Goal: Navigation & Orientation: Go to known website

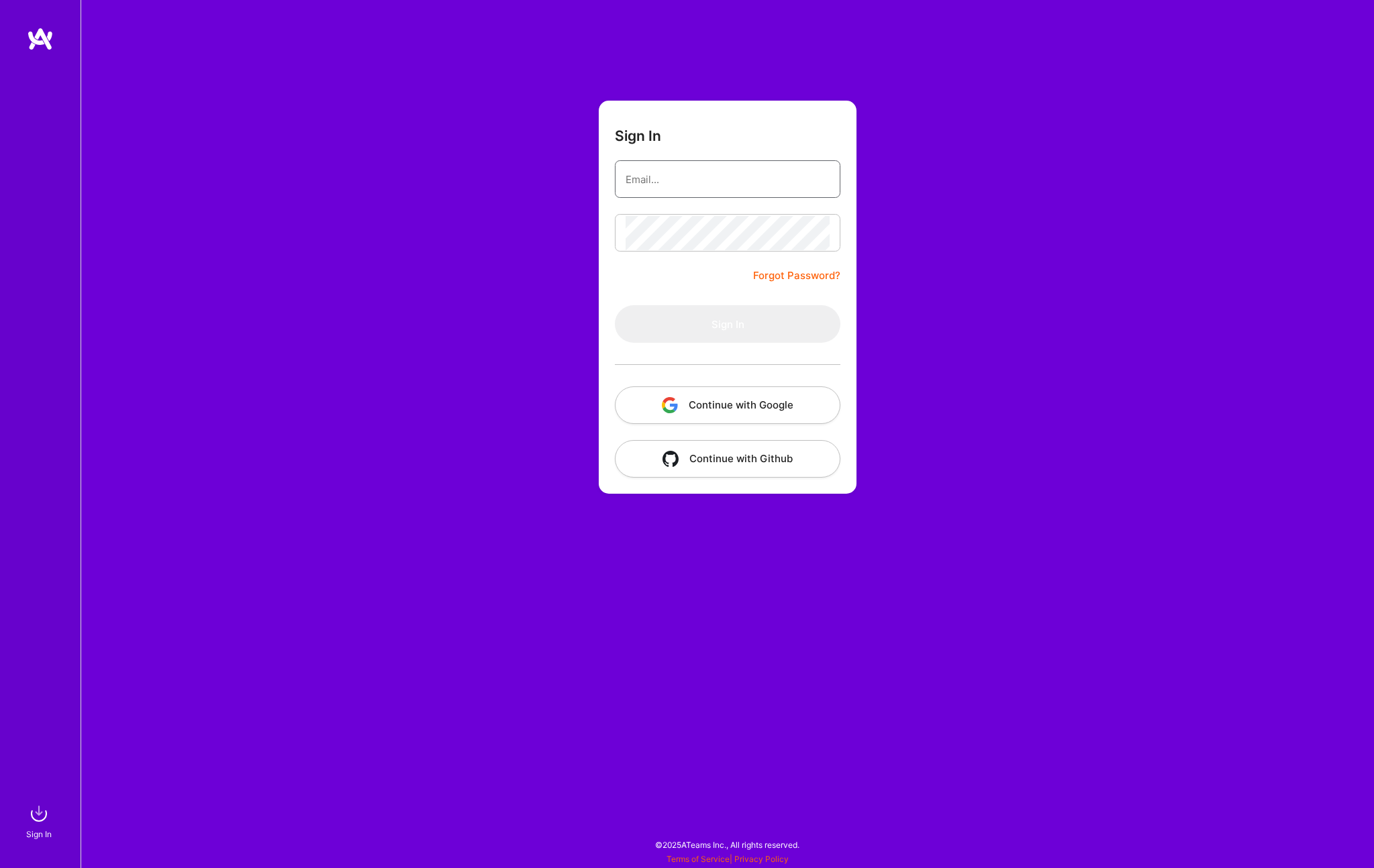
type input "freelance@hoomanb.com"
click at [673, 305] on button "Sign In" at bounding box center [728, 323] width 225 height 38
